Goal: Book appointment/travel/reservation

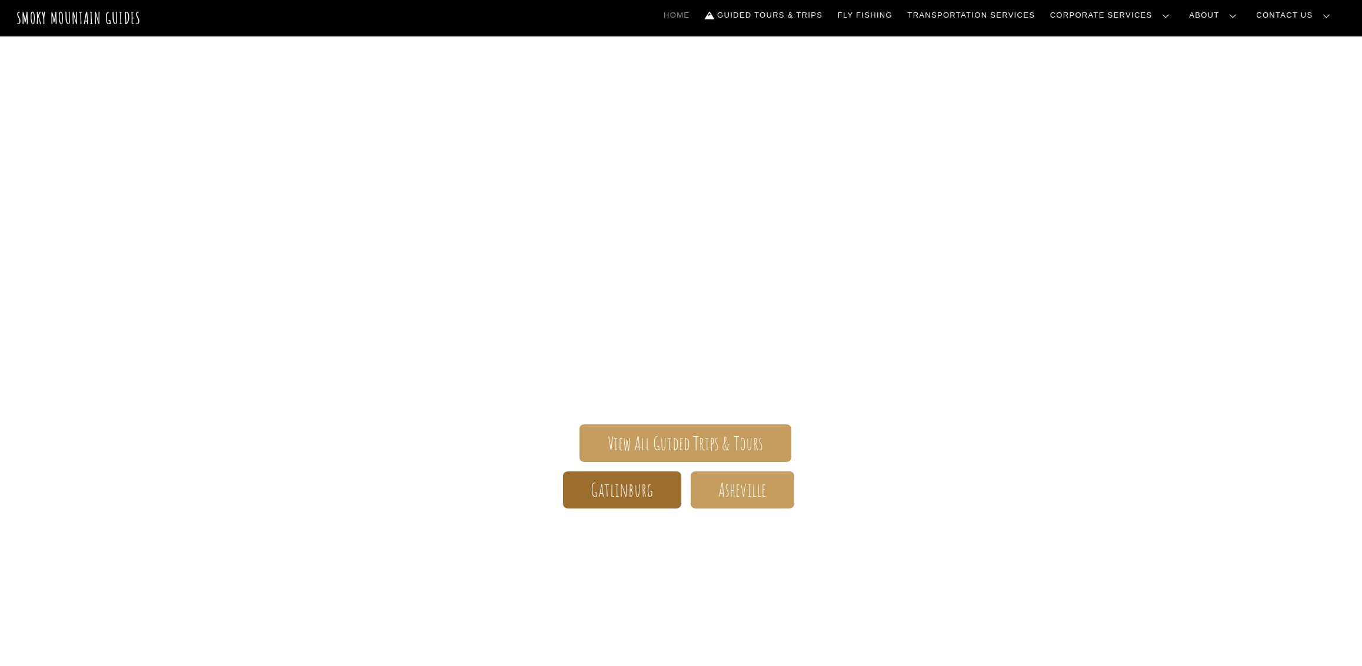
click at [634, 491] on span "Gatlinburg" at bounding box center [622, 490] width 62 height 12
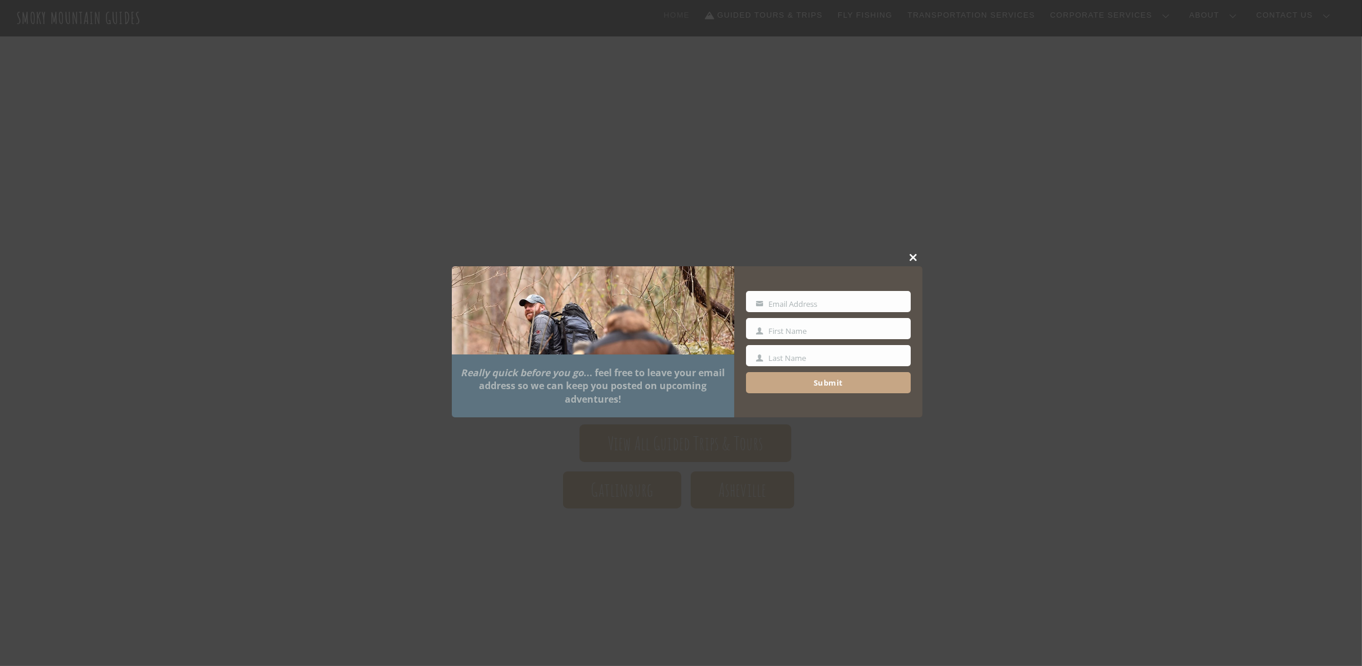
click at [915, 255] on span at bounding box center [914, 257] width 18 height 7
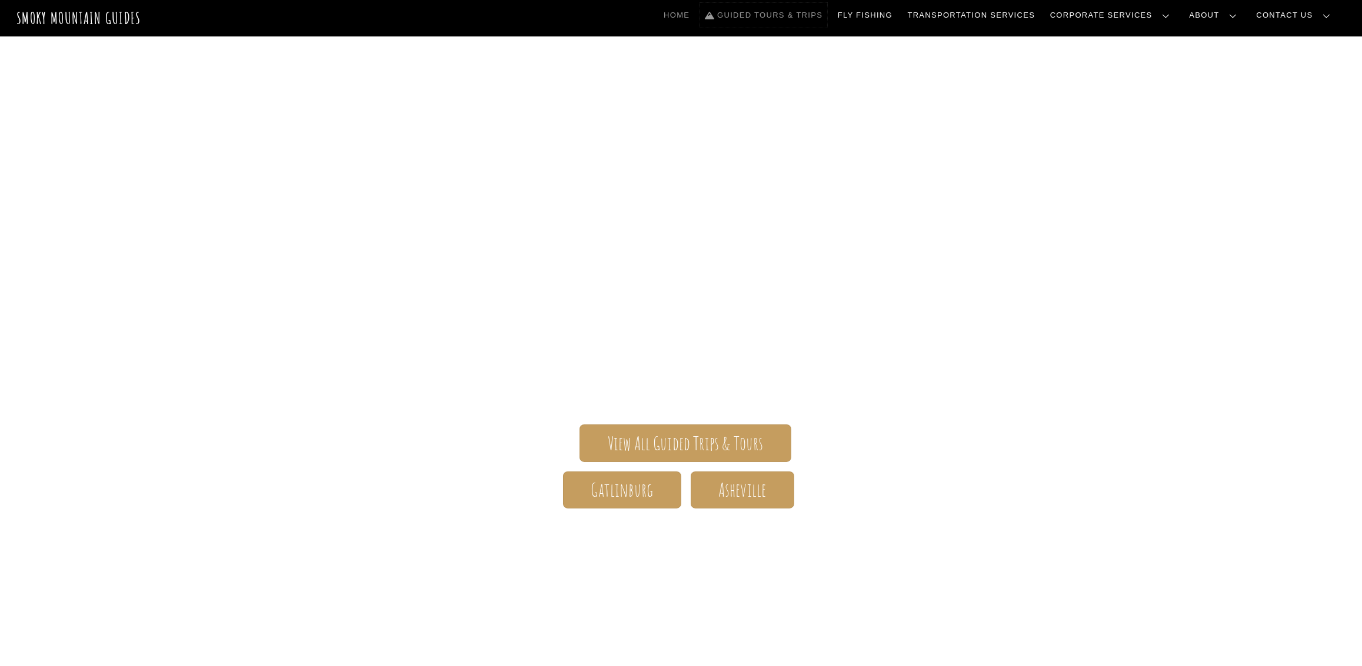
click at [827, 18] on link "Guided Tours & Trips" at bounding box center [763, 15] width 127 height 25
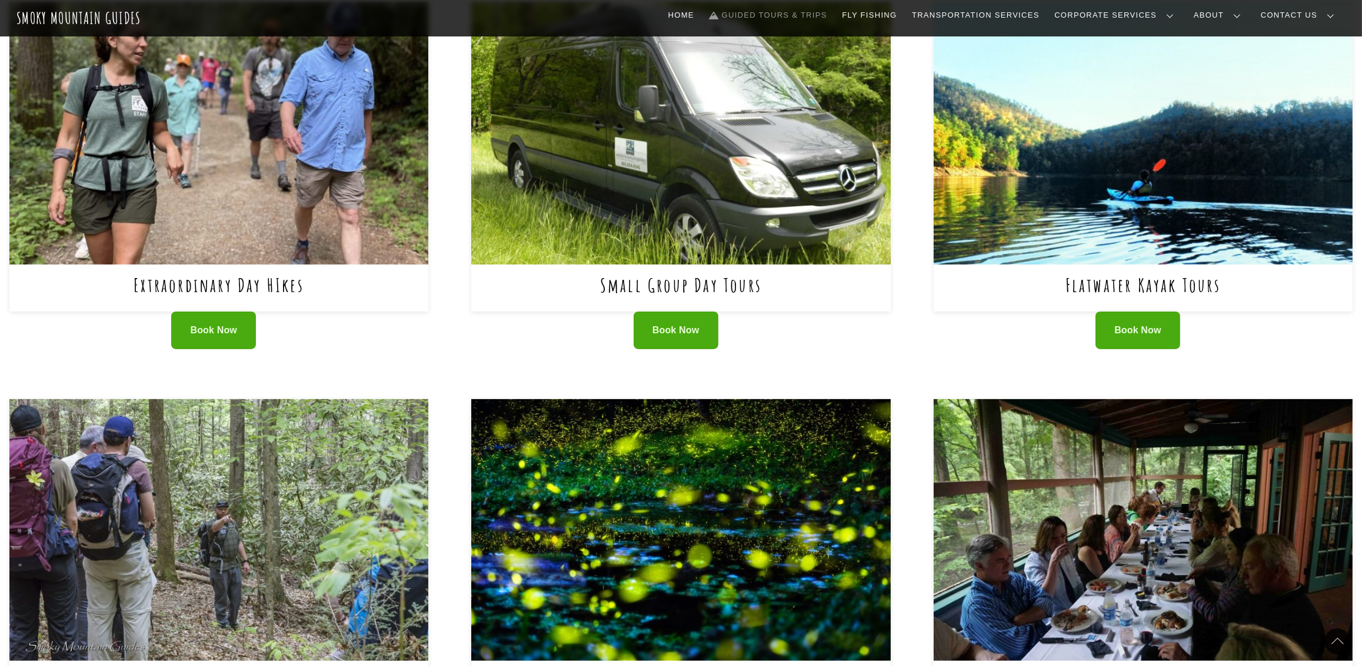
scroll to position [470, 0]
click at [682, 161] on img at bounding box center [680, 133] width 419 height 262
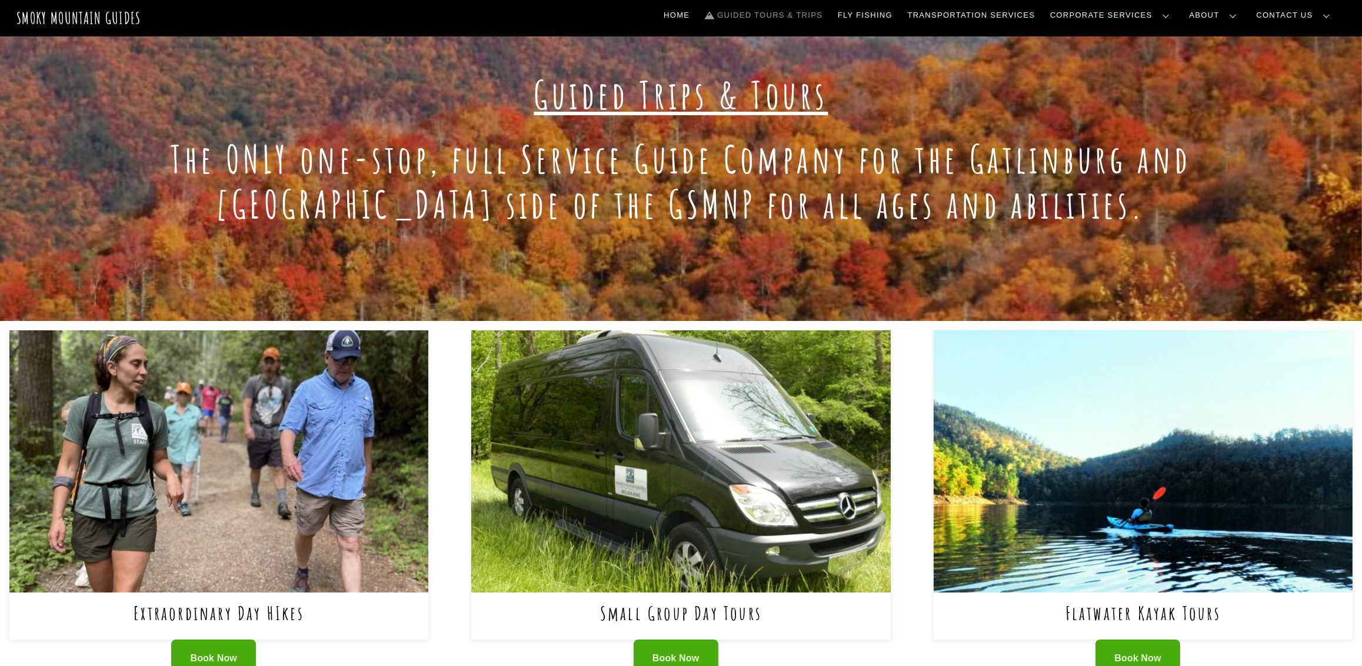
scroll to position [0, 0]
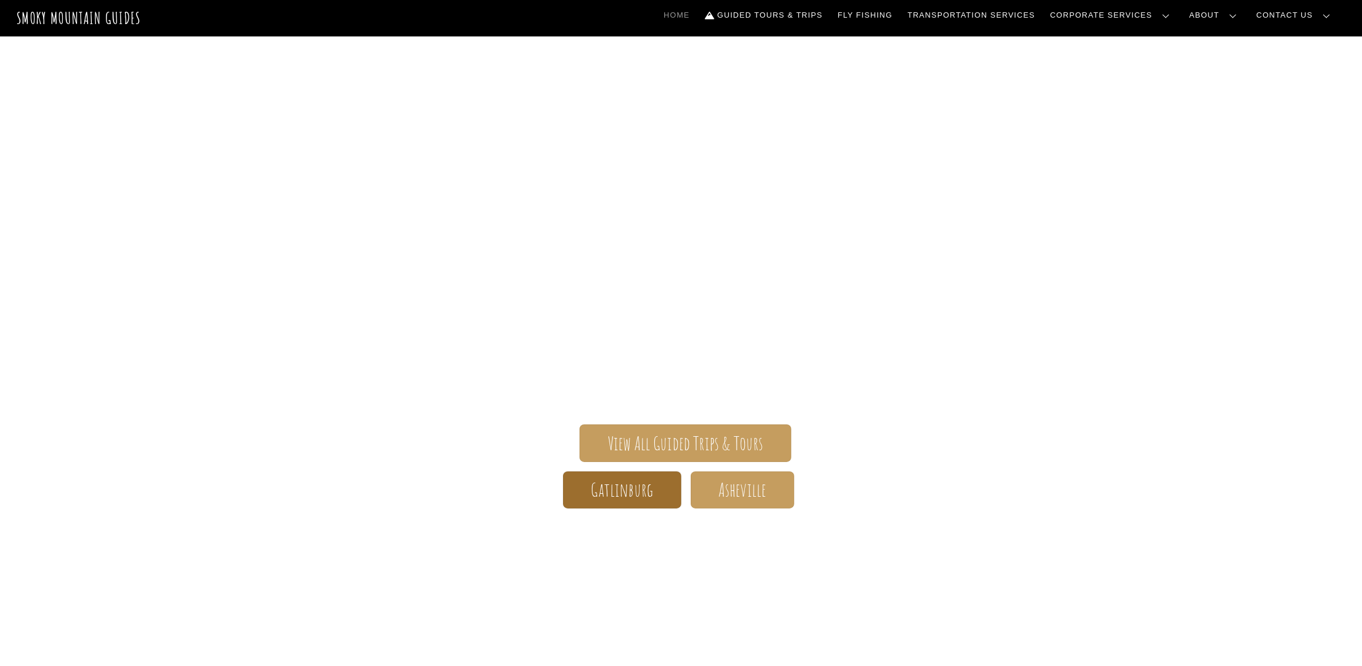
click at [591, 492] on span "Gatlinburg" at bounding box center [622, 490] width 62 height 12
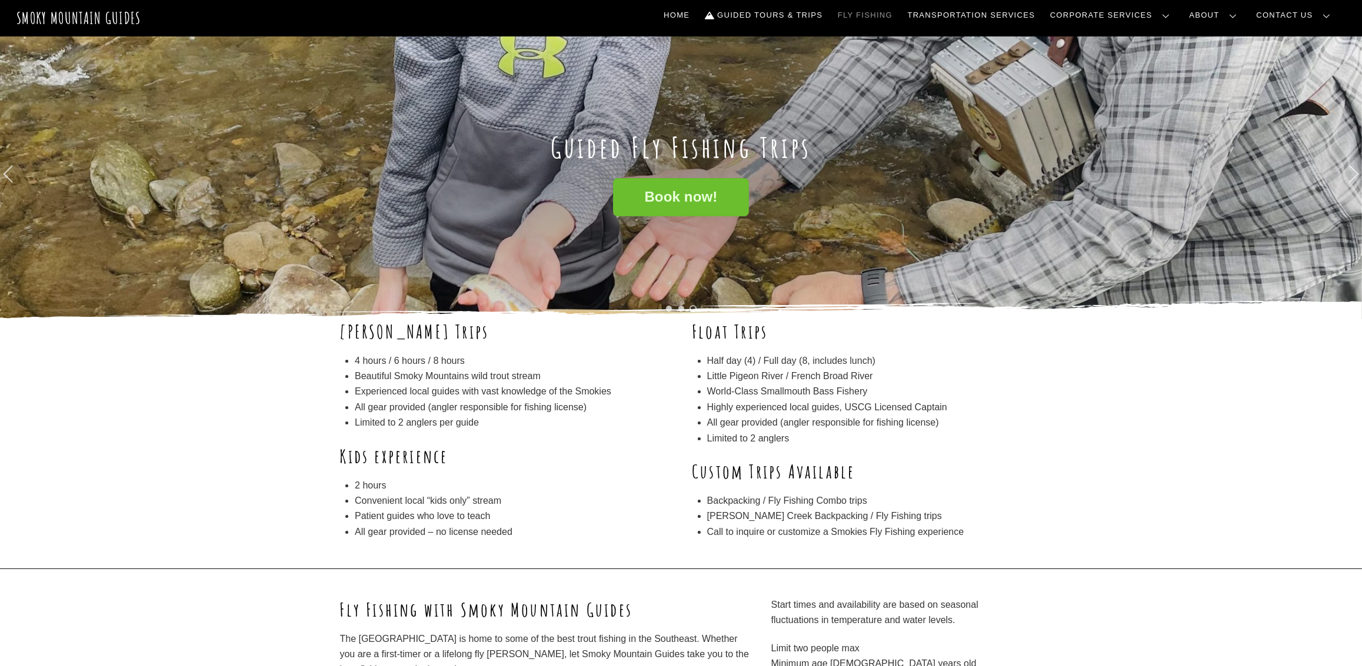
click at [675, 205] on link "Book now!" at bounding box center [680, 197] width 135 height 38
